Goal: Information Seeking & Learning: Compare options

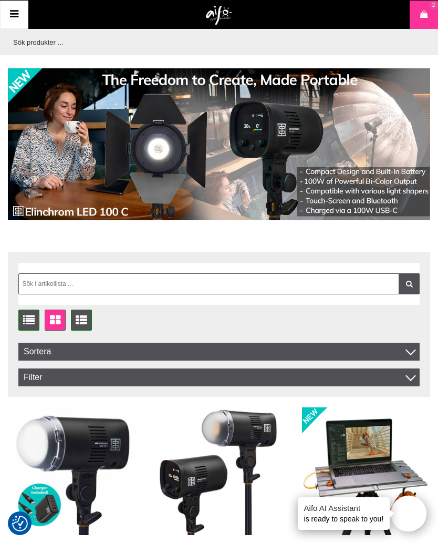
click at [19, 14] on icon at bounding box center [14, 14] width 13 height 15
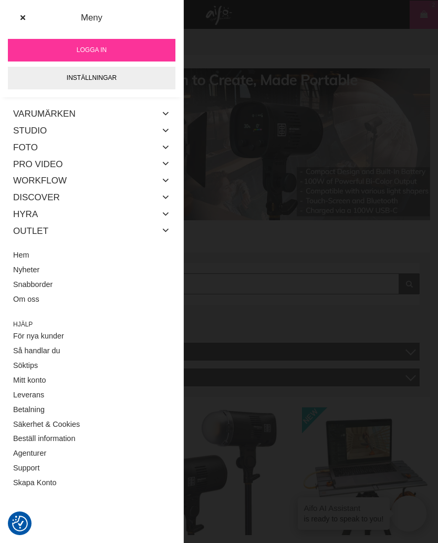
click at [29, 131] on link "Studio" at bounding box center [30, 130] width 34 height 17
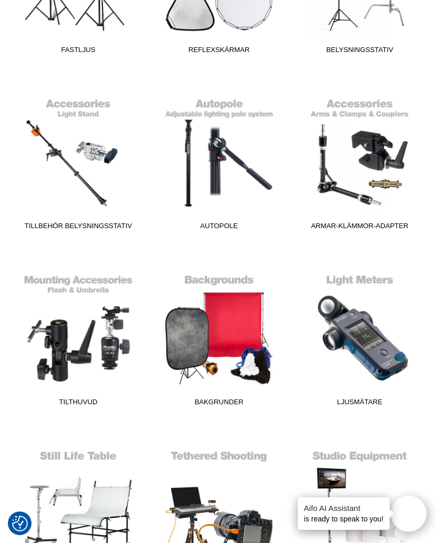
scroll to position [707, 0]
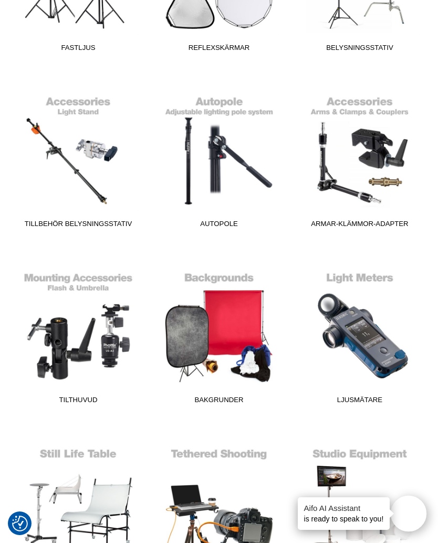
click at [216, 326] on link "Bakgrunder" at bounding box center [219, 337] width 128 height 142
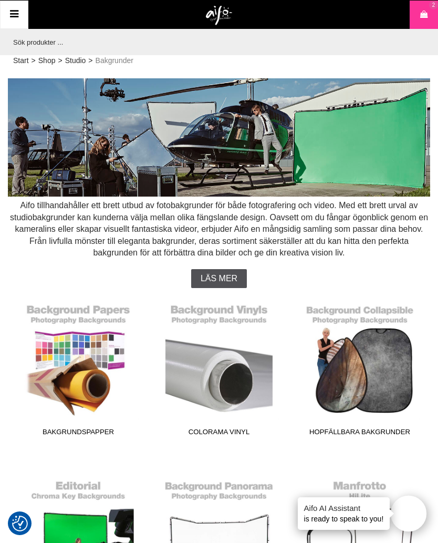
click at [356, 365] on link "Hopfällbara Bakgrunder" at bounding box center [360, 369] width 128 height 142
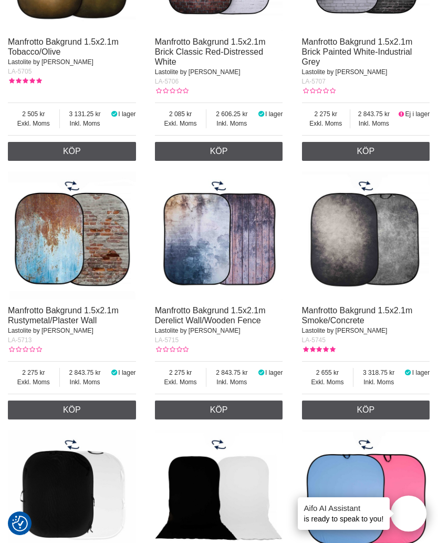
scroll to position [843, 0]
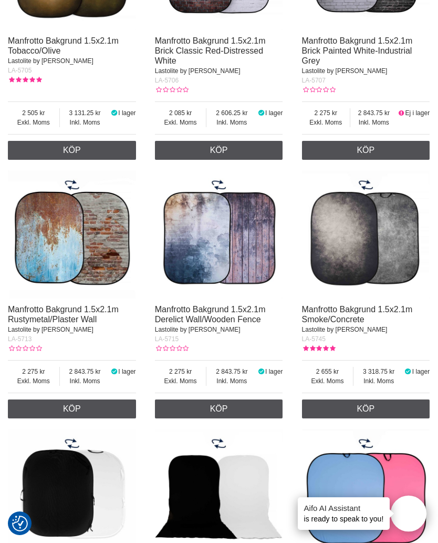
click at [359, 243] on img at bounding box center [366, 234] width 128 height 128
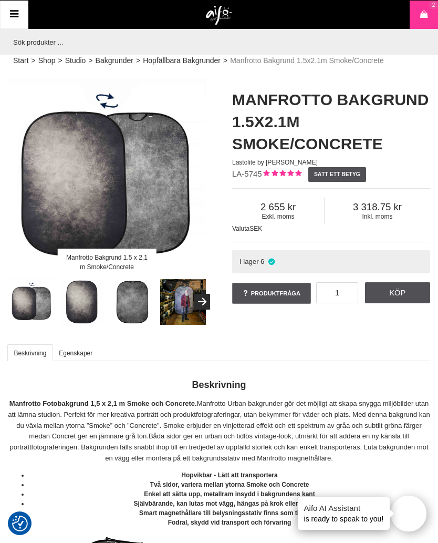
click at [109, 205] on div "Manfrotto Bakgrund 1.5 x 2,1 m Smoke/Concrete" at bounding box center [107, 177] width 198 height 198
click at [105, 204] on div "Manfrotto Bakgrund 1.5 x 2,1 m Smoke/Concrete" at bounding box center [107, 177] width 198 height 198
click at [196, 305] on button "Next" at bounding box center [202, 302] width 16 height 16
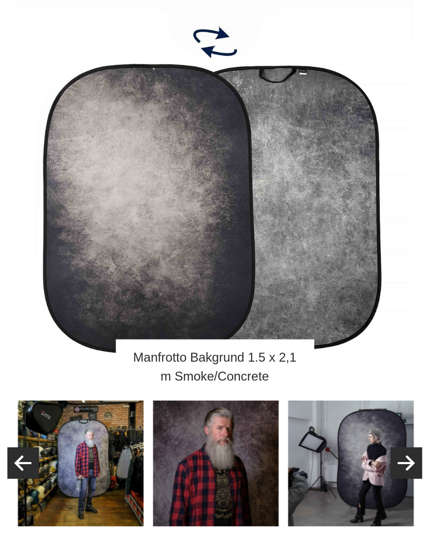
click at [98, 279] on img at bounding box center [107, 310] width 63 height 63
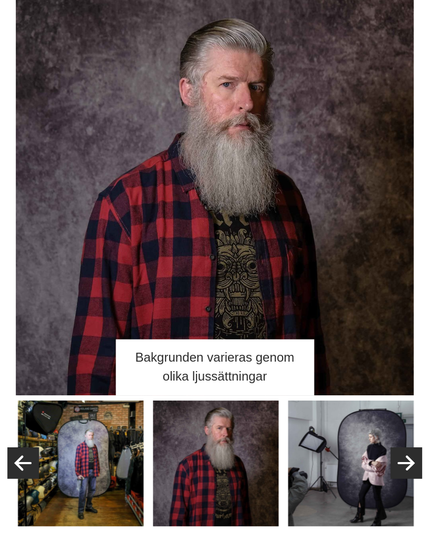
click at [167, 279] on img at bounding box center [174, 310] width 63 height 63
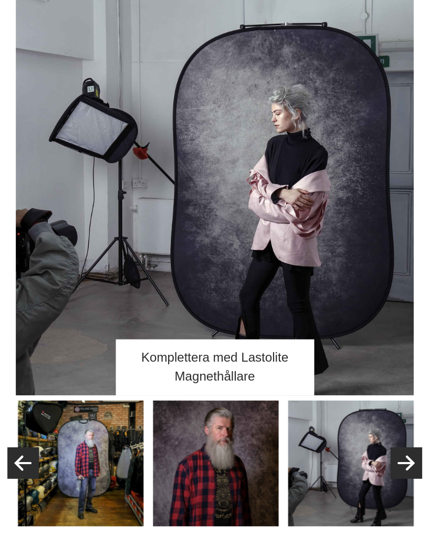
click at [111, 279] on img at bounding box center [107, 310] width 63 height 63
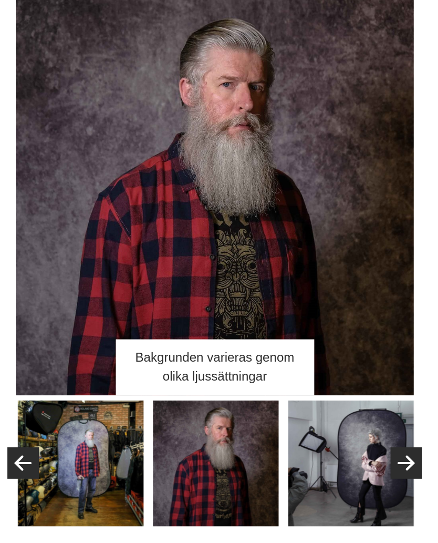
click at [172, 279] on img at bounding box center [174, 310] width 63 height 63
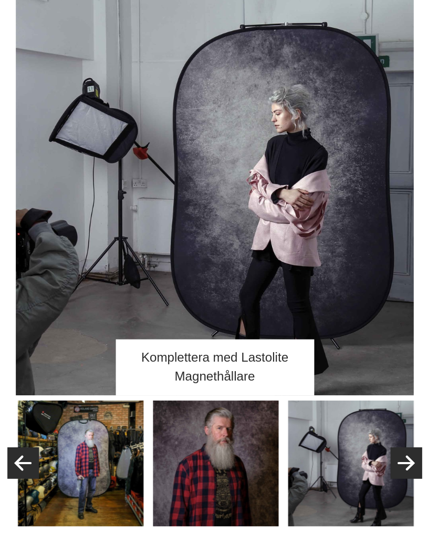
click at [199, 302] on button "Next" at bounding box center [202, 310] width 16 height 16
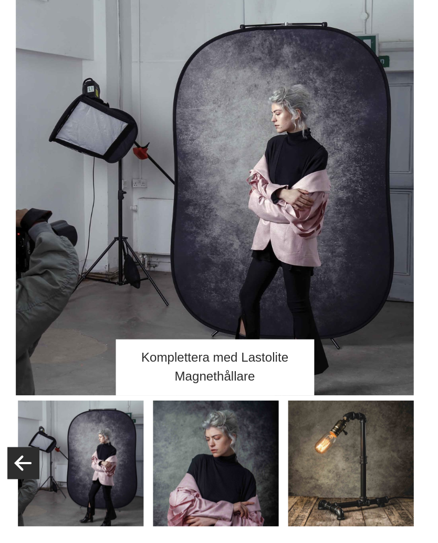
click at [170, 279] on img at bounding box center [174, 310] width 63 height 63
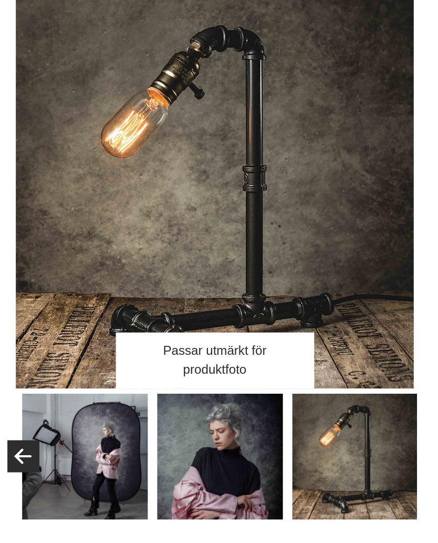
click at [113, 279] on img at bounding box center [109, 310] width 63 height 63
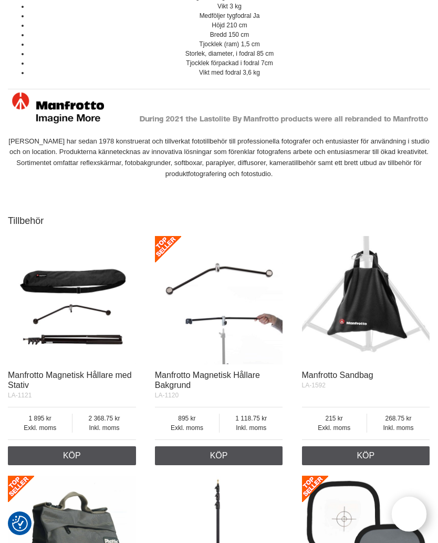
scroll to position [790, 0]
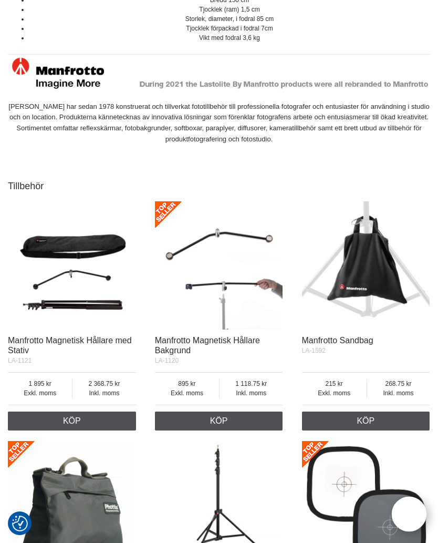
click at [202, 299] on img at bounding box center [219, 265] width 128 height 128
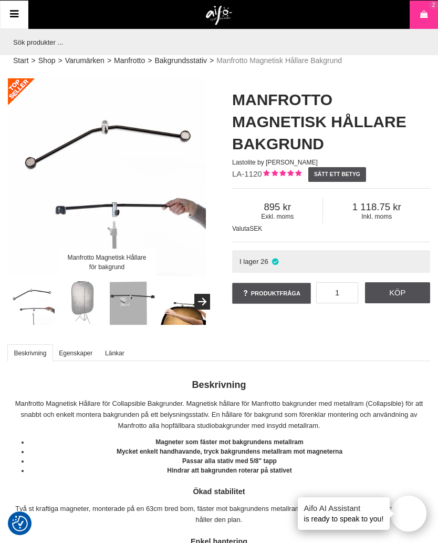
click at [105, 229] on div "Manfrotto Magnetisk Hållare för bakgrund" at bounding box center [107, 177] width 198 height 198
click at [202, 303] on button "Next" at bounding box center [202, 302] width 16 height 16
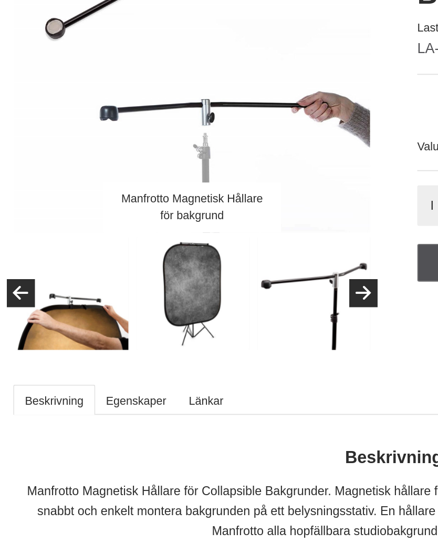
click at [203, 302] on button "Next" at bounding box center [202, 310] width 16 height 16
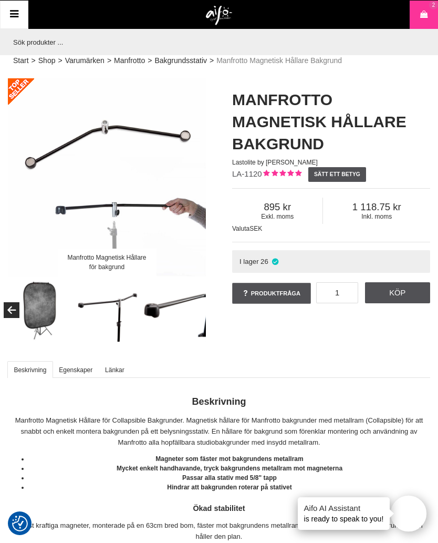
click at [187, 64] on link "Bakgrundsstativ" at bounding box center [180, 60] width 53 height 11
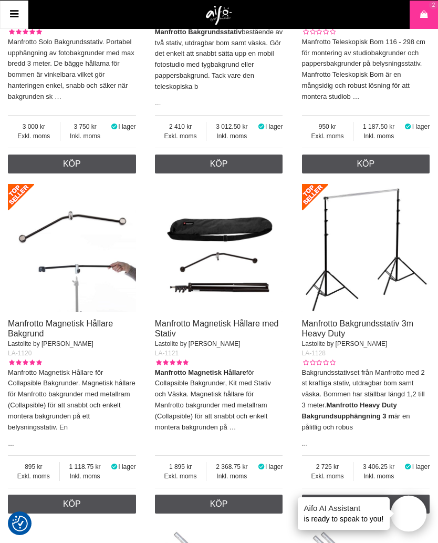
scroll to position [590, 0]
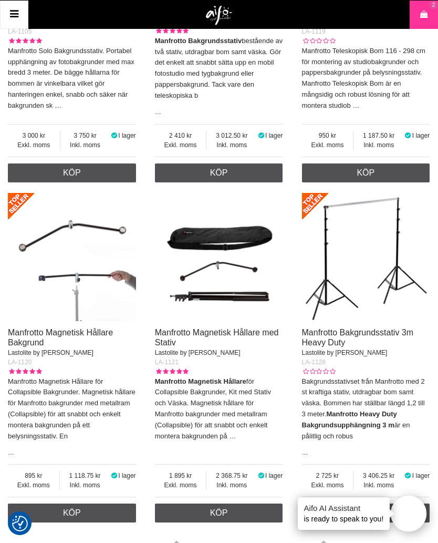
click at [61, 225] on img at bounding box center [72, 257] width 128 height 128
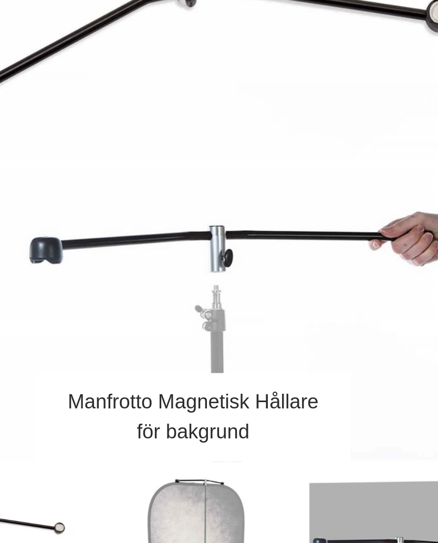
click at [30, 78] on div "Manfrotto Magnetisk Hållare för bakgrund" at bounding box center [107, 177] width 198 height 198
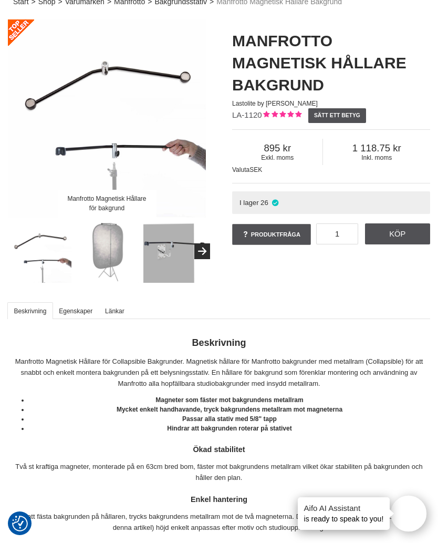
scroll to position [60, 0]
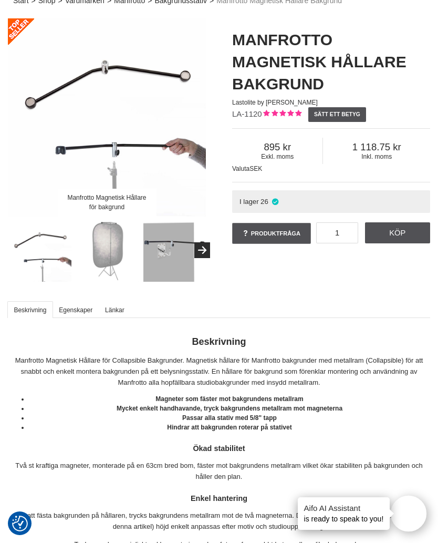
click at [163, 249] on img at bounding box center [174, 250] width 63 height 63
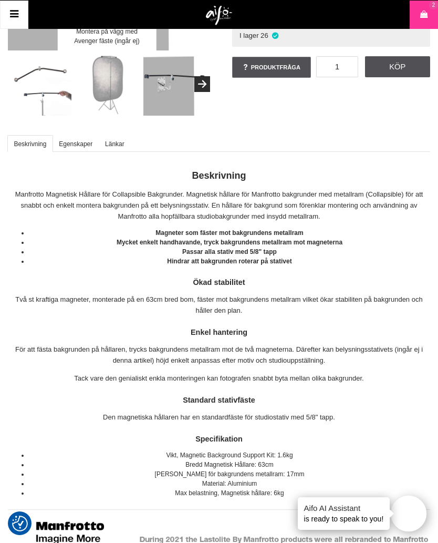
scroll to position [225, 0]
